Goal: Task Accomplishment & Management: Use online tool/utility

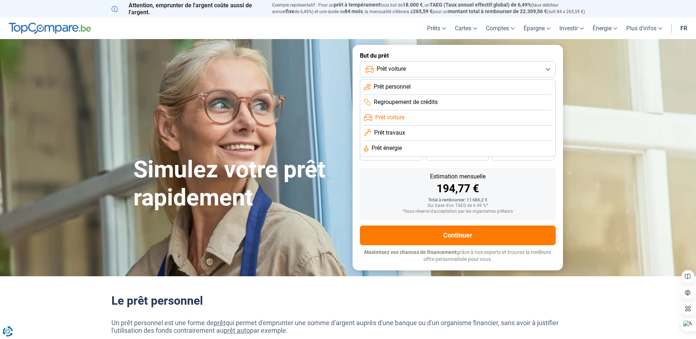
click at [410, 118] on li "Prêt voiture" at bounding box center [458, 117] width 188 height 15
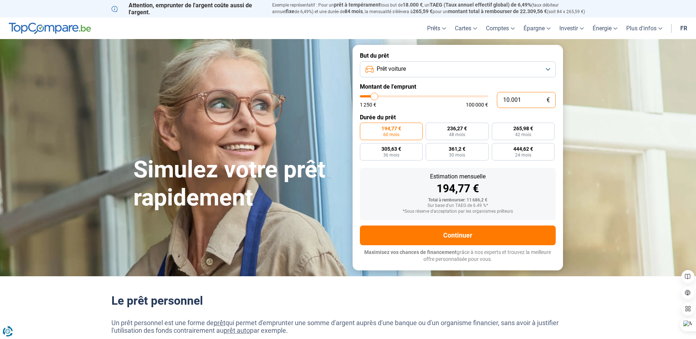
drag, startPoint x: 508, startPoint y: 98, endPoint x: 501, endPoint y: 97, distance: 6.6
click at [501, 97] on input "10.001" at bounding box center [526, 100] width 59 height 16
paste input "3"
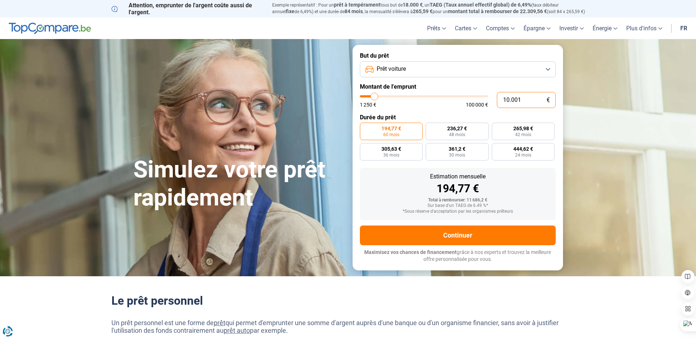
type input "13"
type input "1250"
click at [521, 99] on input "13" at bounding box center [526, 100] width 59 height 16
type input "1.250"
type input "1250"
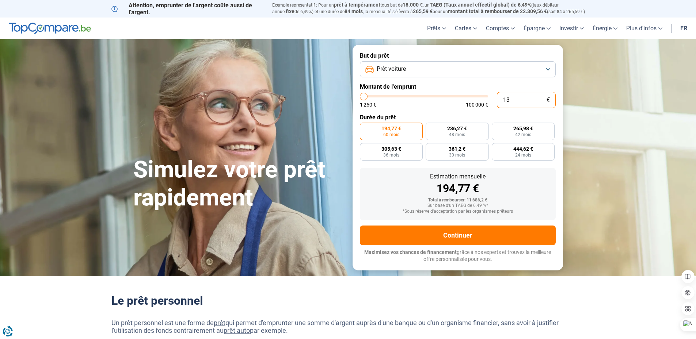
radio input "true"
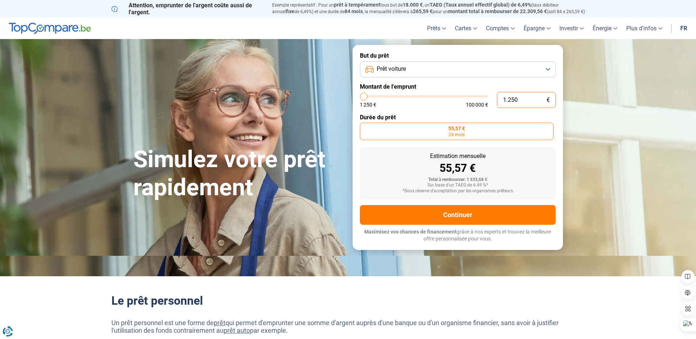
type input "125"
type input "1250"
type input "12"
type input "1250"
type input "1"
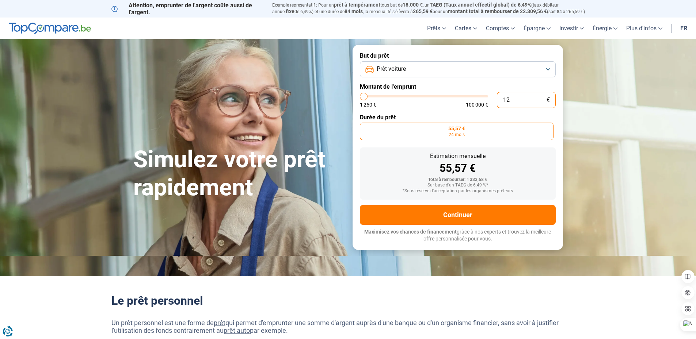
type input "1250"
type input "0"
type input "1250"
type input "1"
type input "1250"
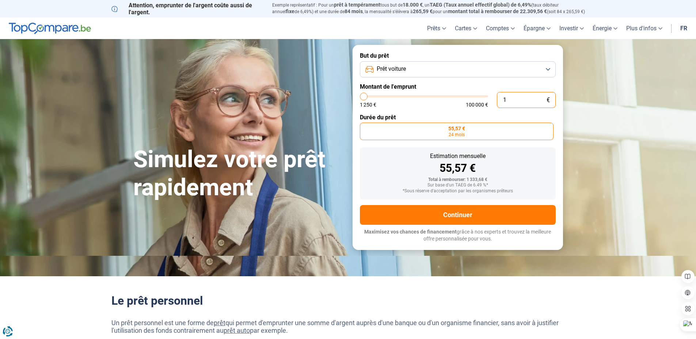
type input "14"
type input "1250"
type input "140"
type input "1250"
type input "1.400"
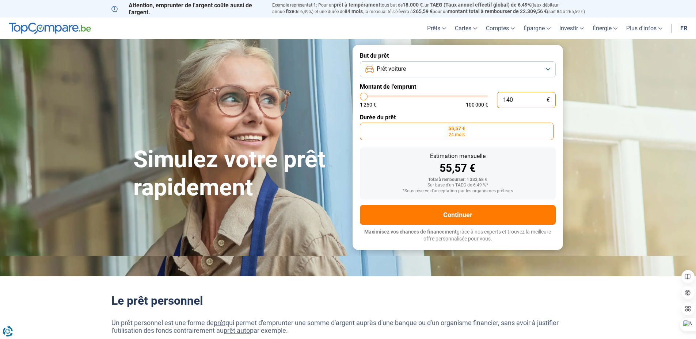
type input "1500"
type input "14.000"
type input "14000"
radio input "false"
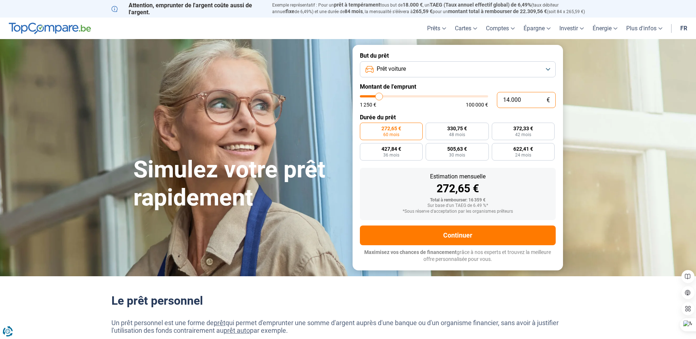
type input "14.000"
click at [389, 103] on div "1 250 € 100 000 €" at bounding box center [424, 104] width 128 height 5
click at [436, 128] on label "330,75 € 48 mois" at bounding box center [456, 132] width 63 height 18
click at [430, 127] on input "330,75 € 48 mois" at bounding box center [427, 125] width 5 height 5
radio input "true"
